Goal: Information Seeking & Learning: Learn about a topic

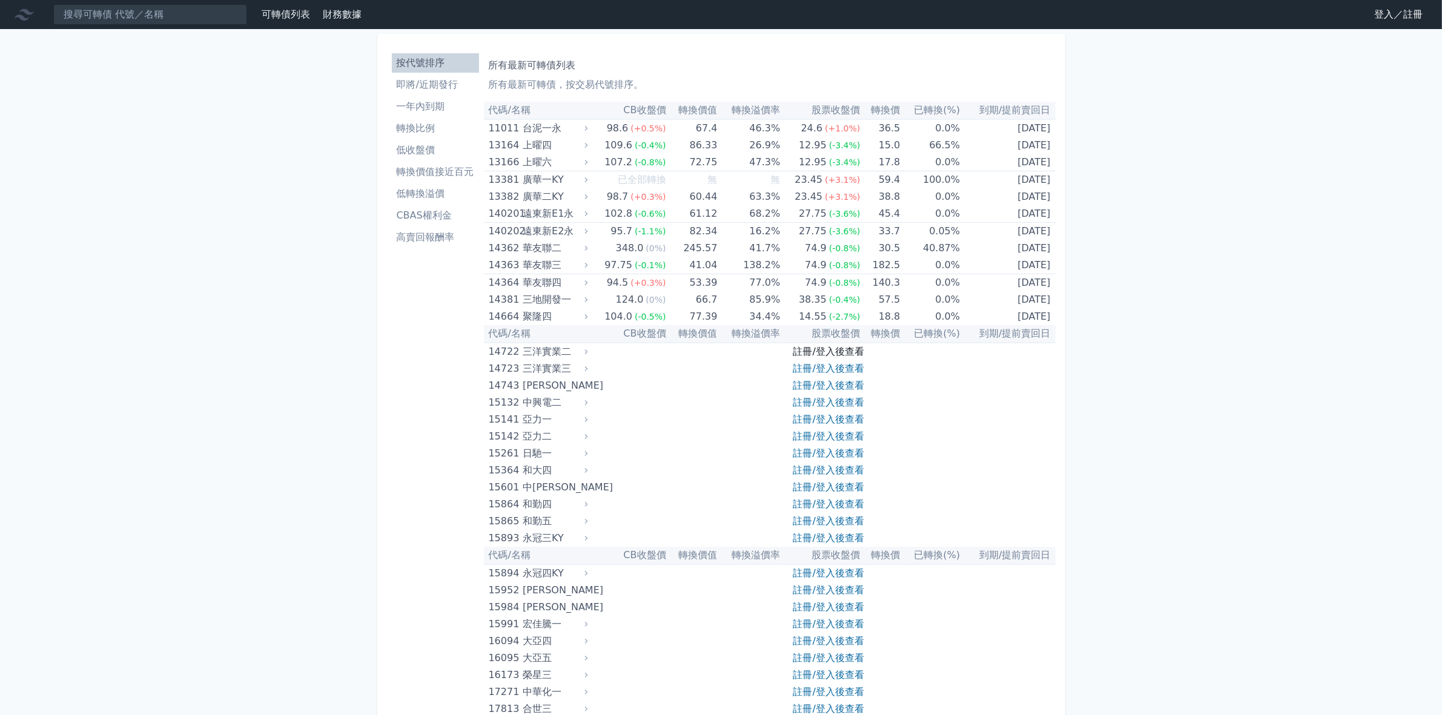
click at [800, 352] on link "註冊/登入後查看" at bounding box center [828, 352] width 71 height 12
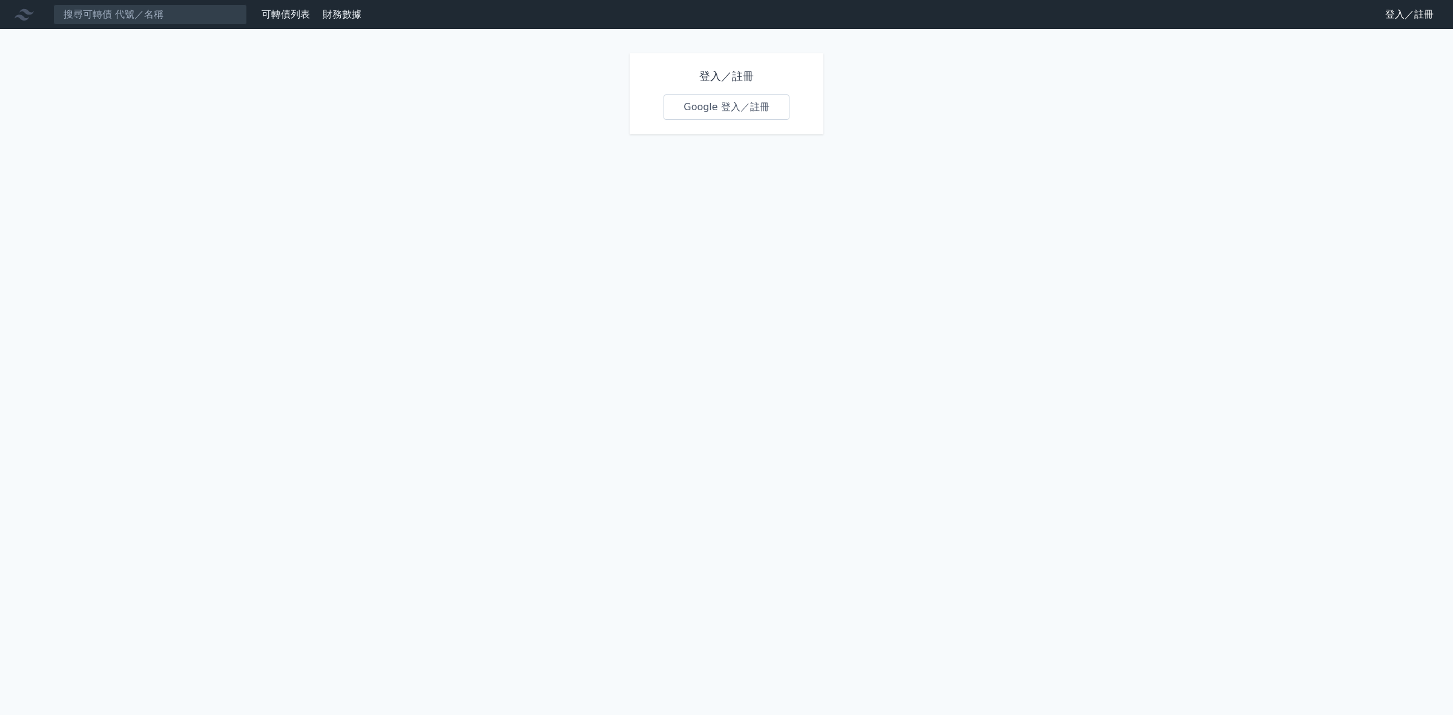
click at [696, 109] on link "Google 登入／註冊" at bounding box center [727, 106] width 126 height 25
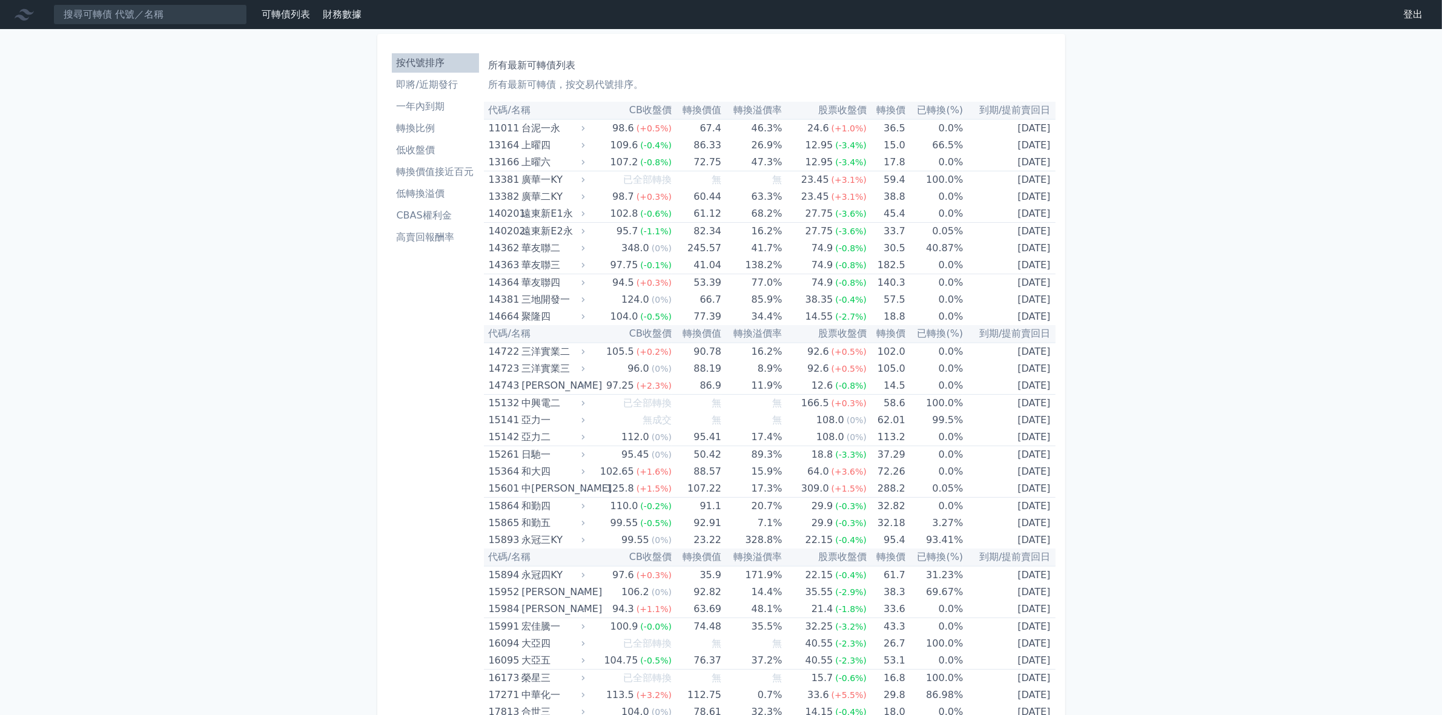
click at [442, 67] on li "按代號排序" at bounding box center [435, 63] width 87 height 15
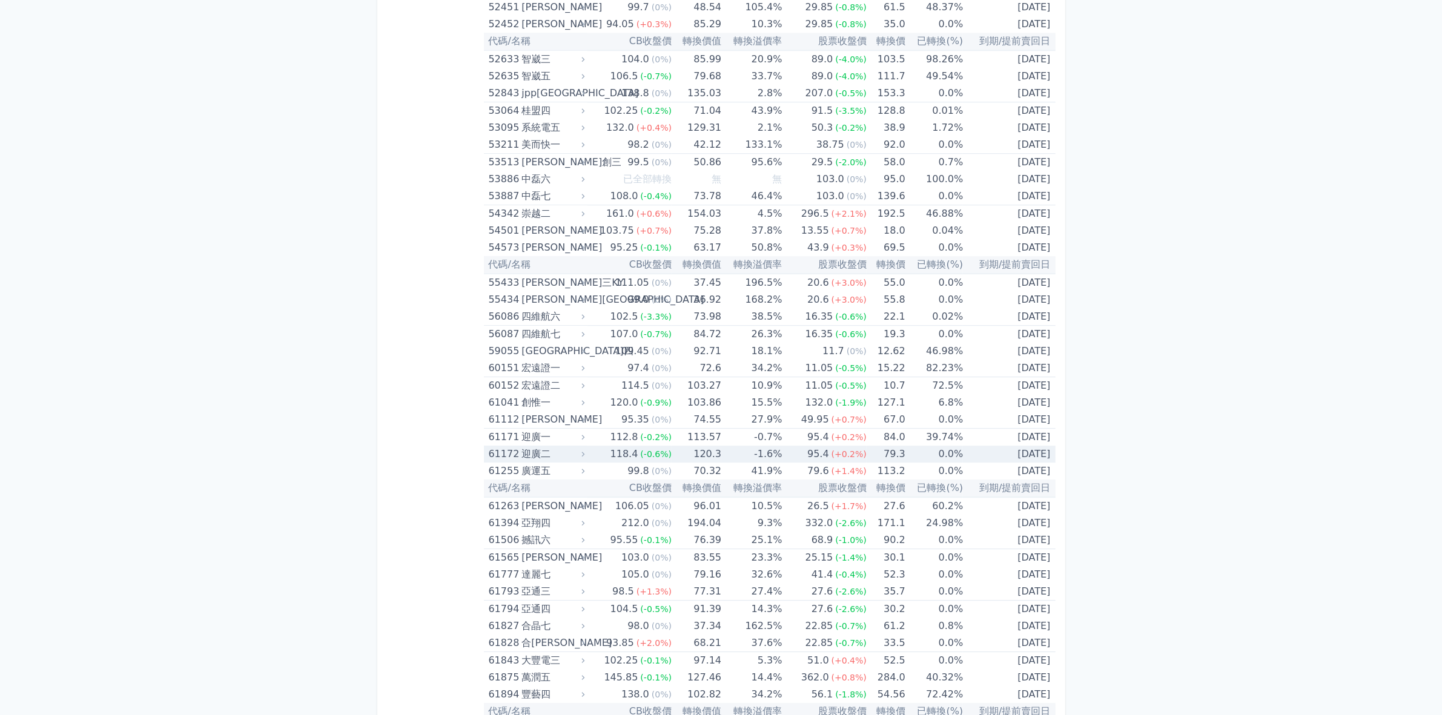
scroll to position [4541, 0]
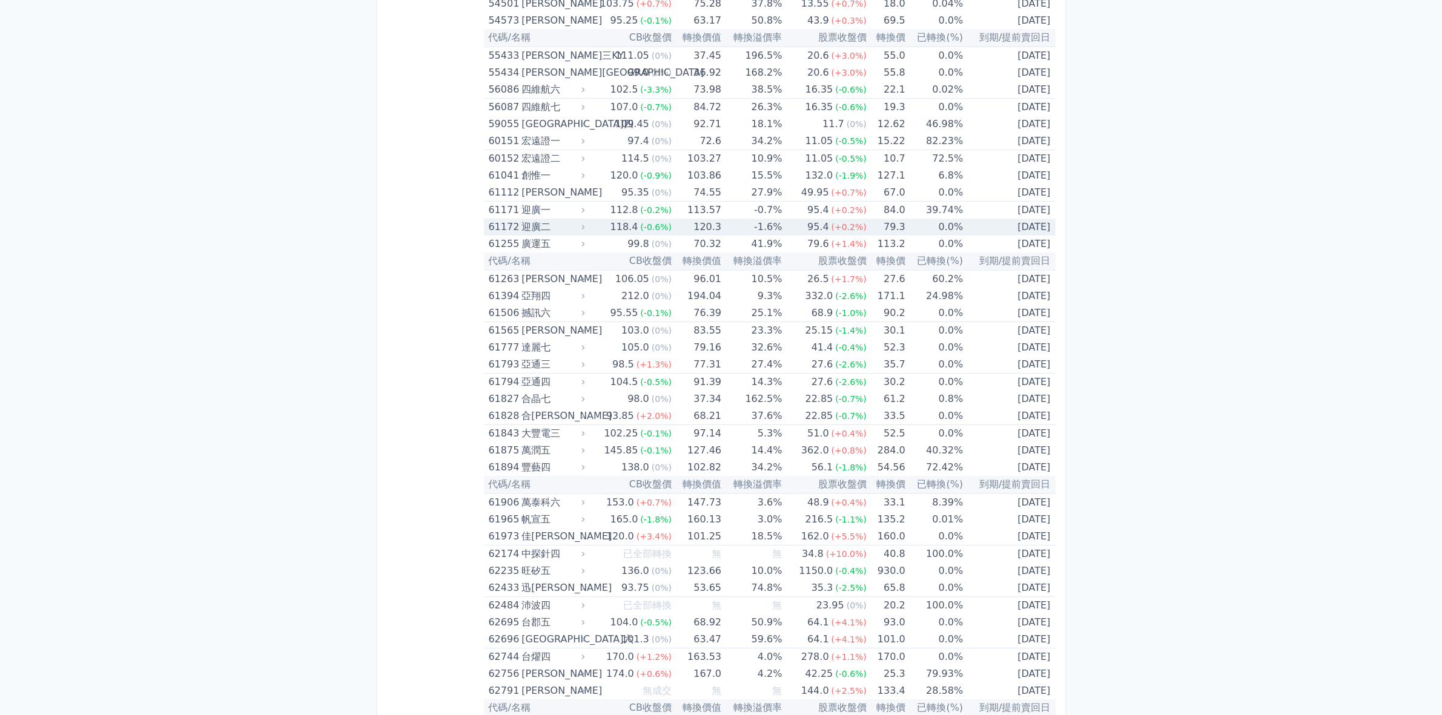
click at [542, 225] on div "迎廣二" at bounding box center [551, 227] width 61 height 17
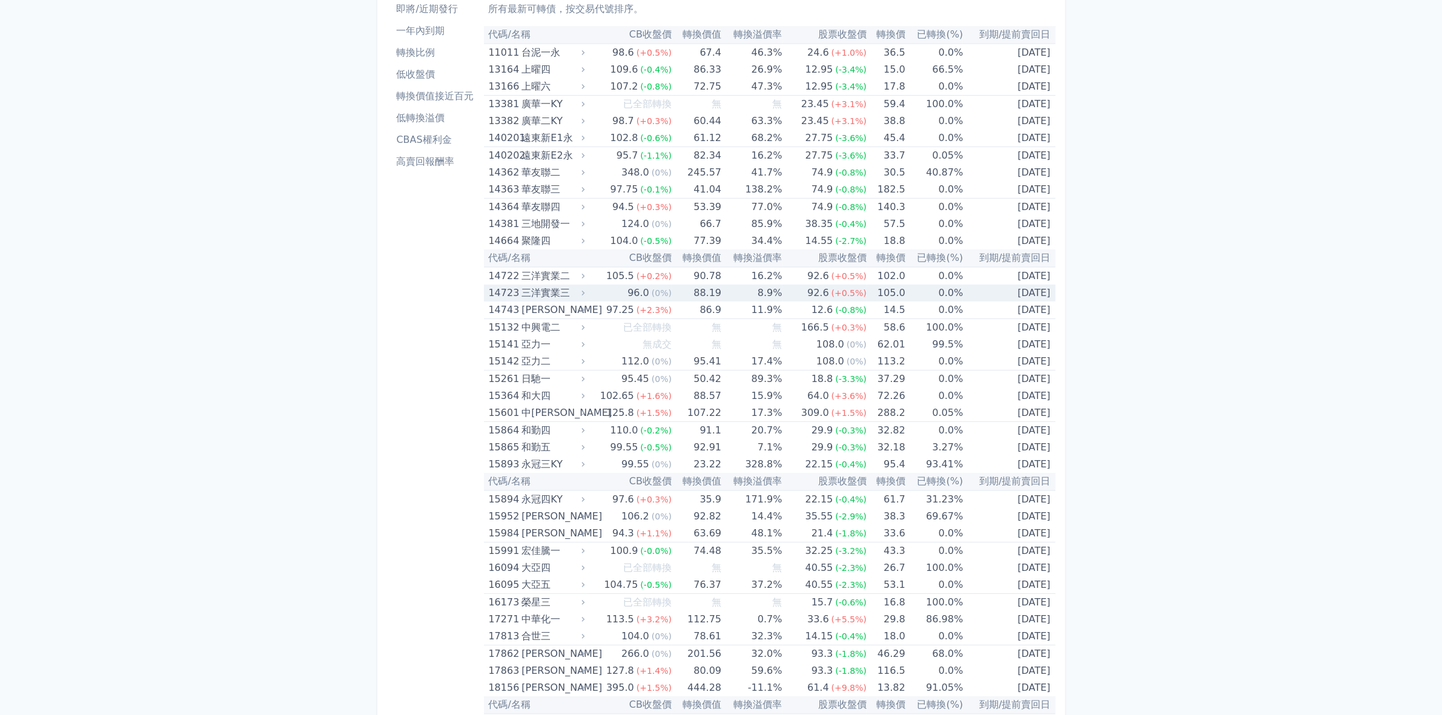
scroll to position [0, 0]
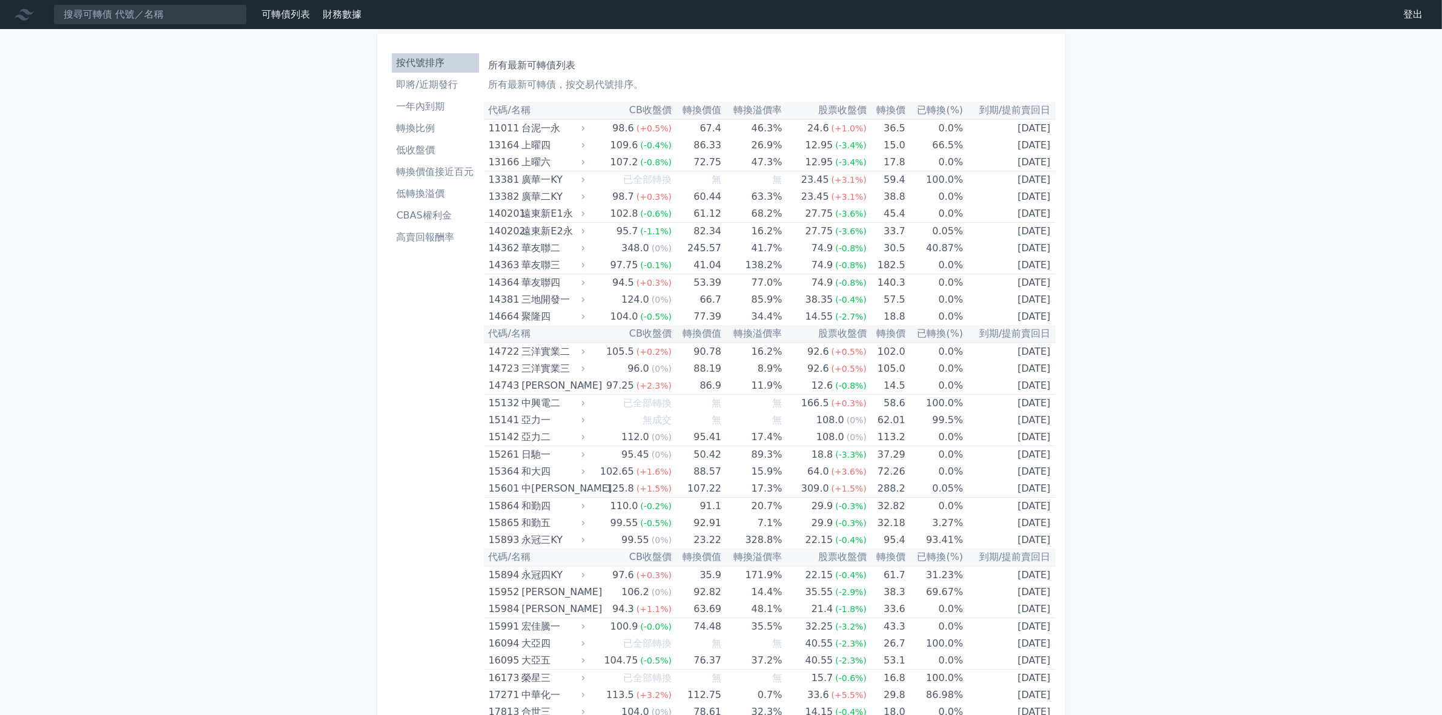
click at [437, 88] on li "即將/近期發行" at bounding box center [435, 84] width 87 height 15
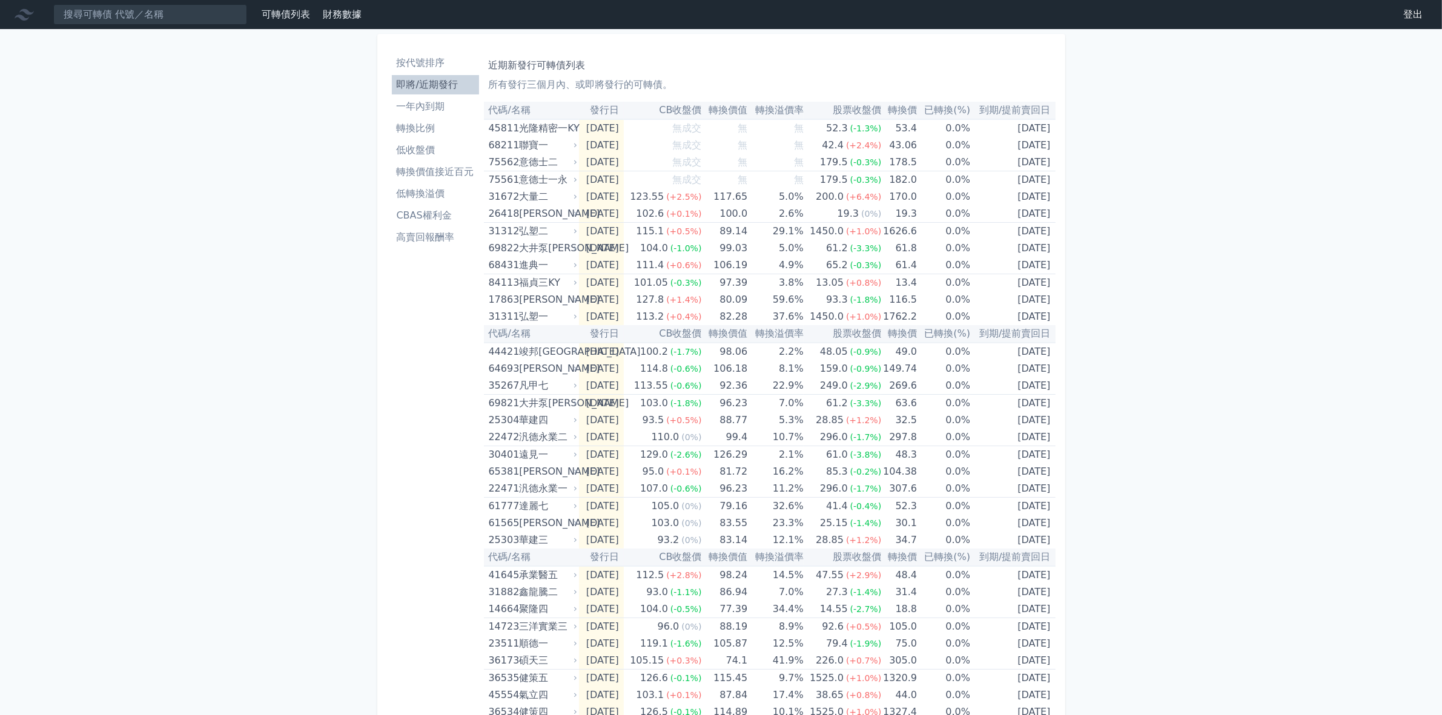
click at [433, 237] on li "高賣回報酬率" at bounding box center [435, 237] width 87 height 15
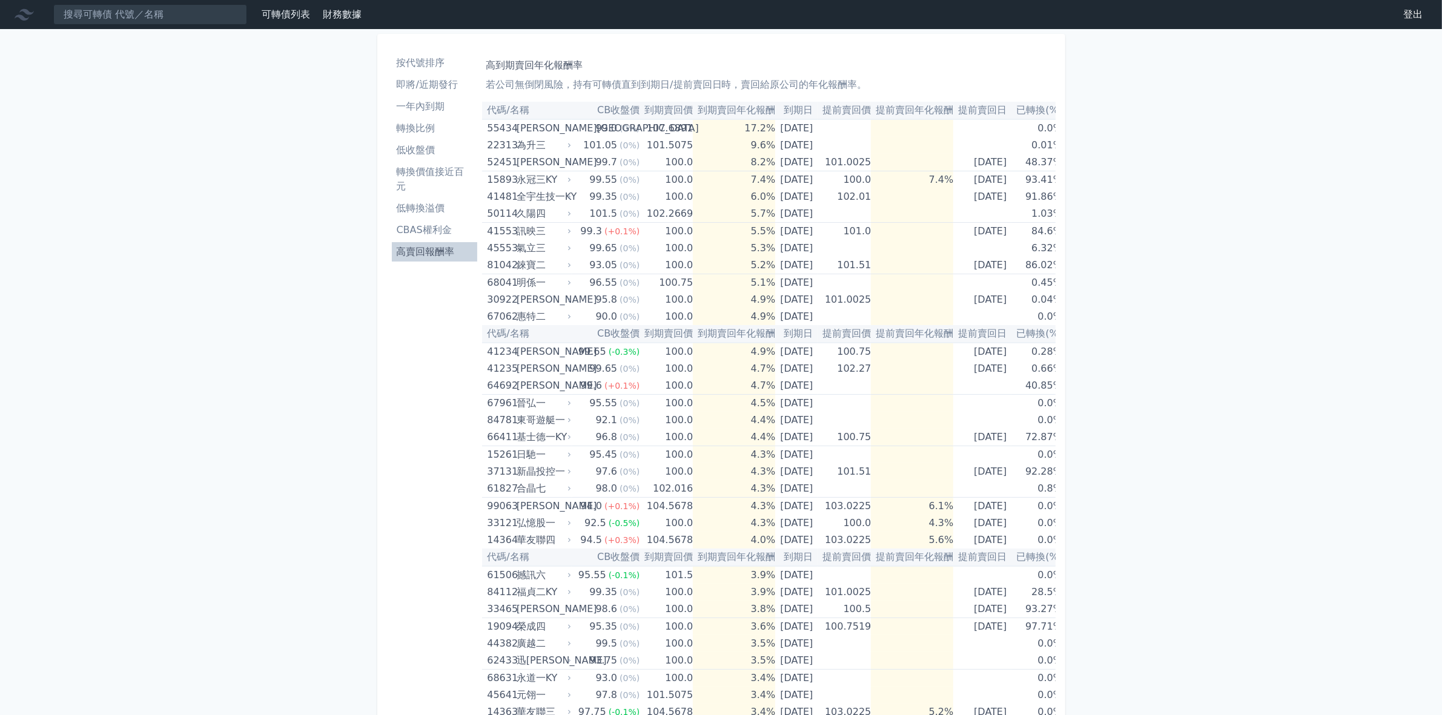
click at [424, 153] on li "低收盤價" at bounding box center [435, 150] width 86 height 15
click at [421, 153] on li "低收盤價" at bounding box center [435, 150] width 86 height 15
click at [426, 153] on li "低收盤價" at bounding box center [435, 150] width 86 height 15
click at [418, 154] on li "低收盤價" at bounding box center [435, 150] width 86 height 15
click at [418, 129] on li "轉換比例" at bounding box center [435, 128] width 86 height 15
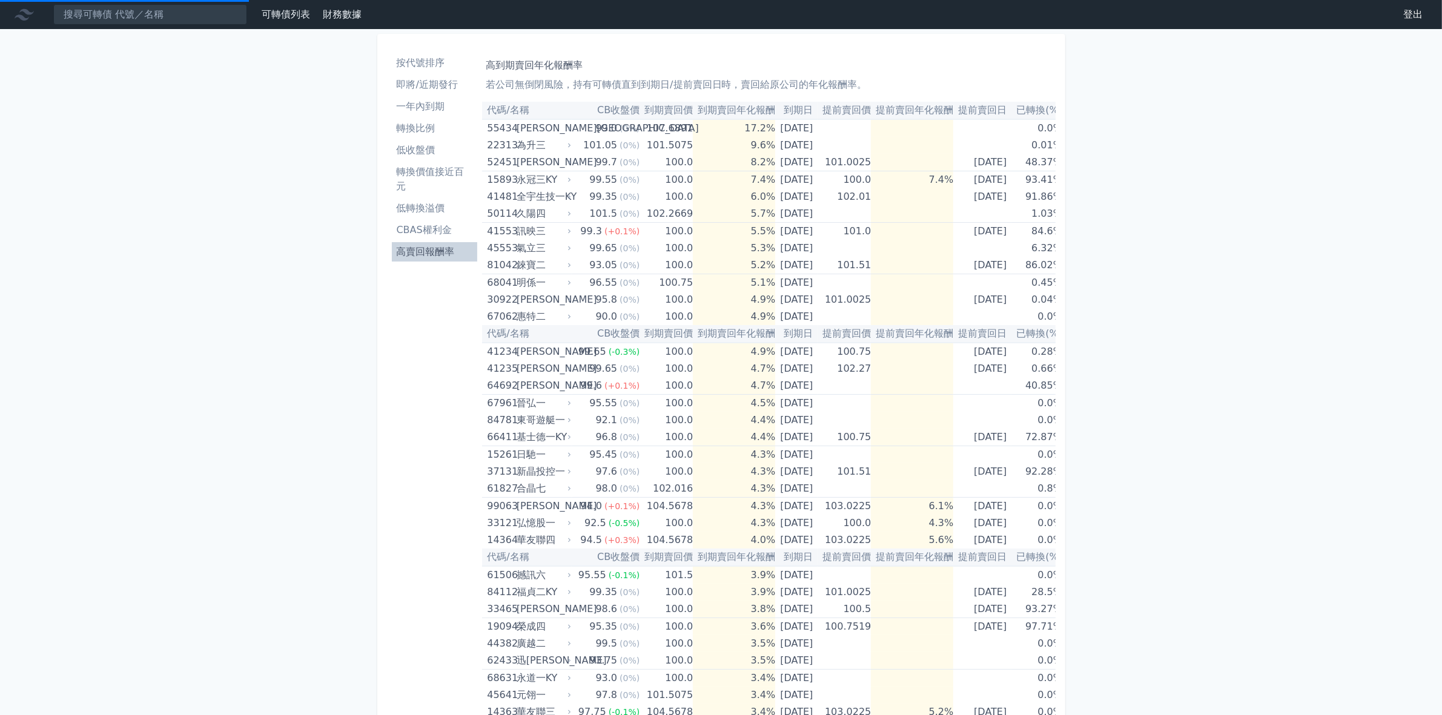
click at [426, 156] on li "低收盤價" at bounding box center [435, 150] width 86 height 15
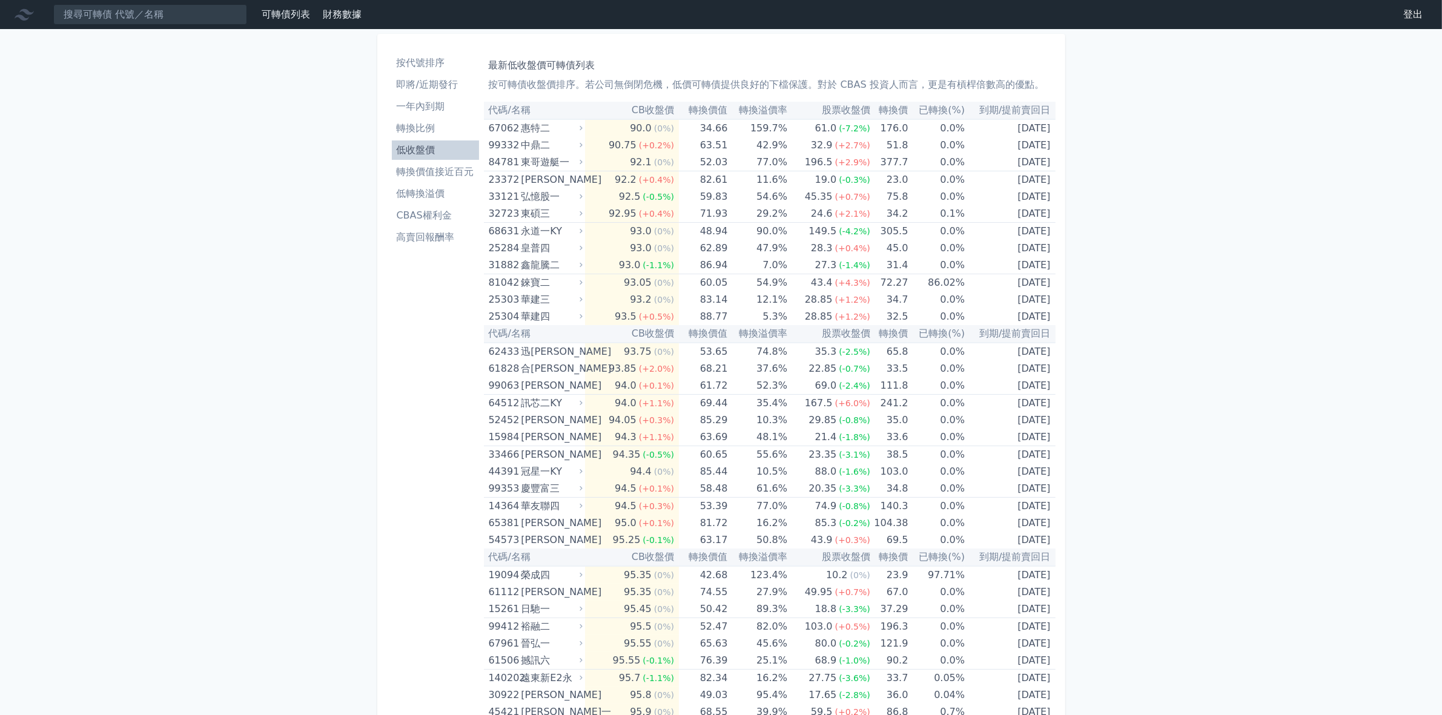
click at [427, 107] on li "一年內到期" at bounding box center [435, 106] width 87 height 15
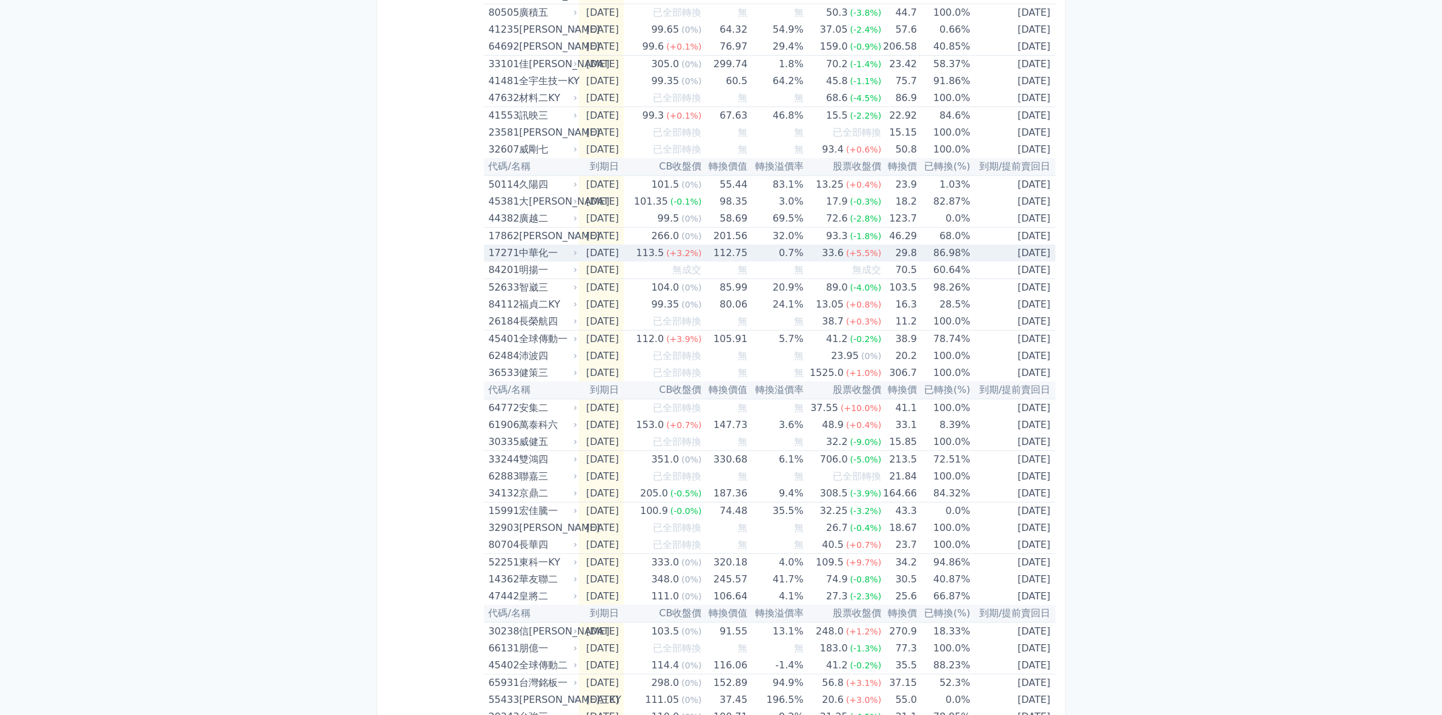
scroll to position [163, 0]
